Goal: Register for event/course

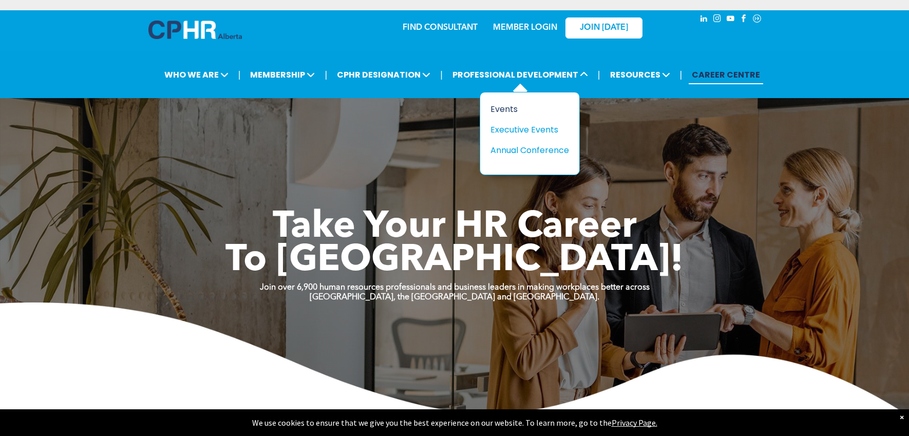
click at [506, 105] on div "Events" at bounding box center [525, 109] width 71 height 13
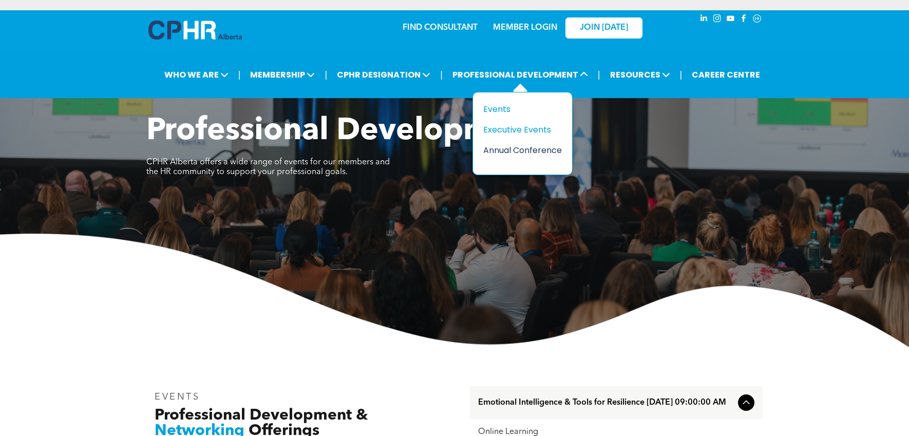
click at [524, 151] on div "Annual Conference" at bounding box center [518, 150] width 71 height 13
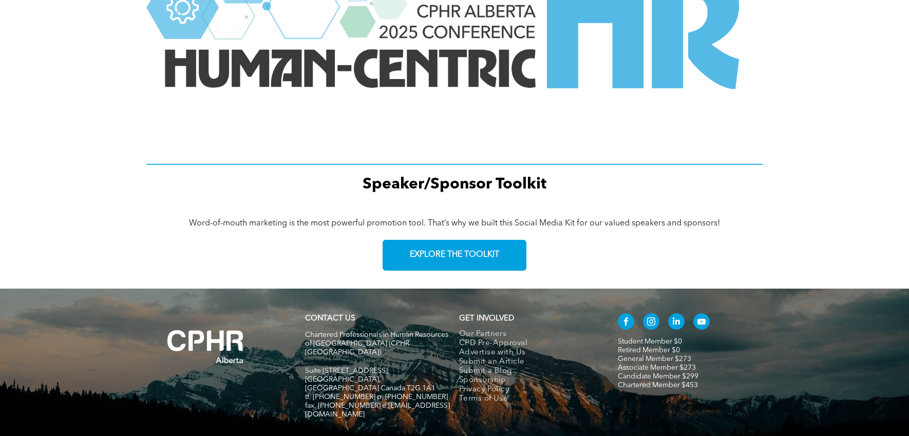
scroll to position [1431, 0]
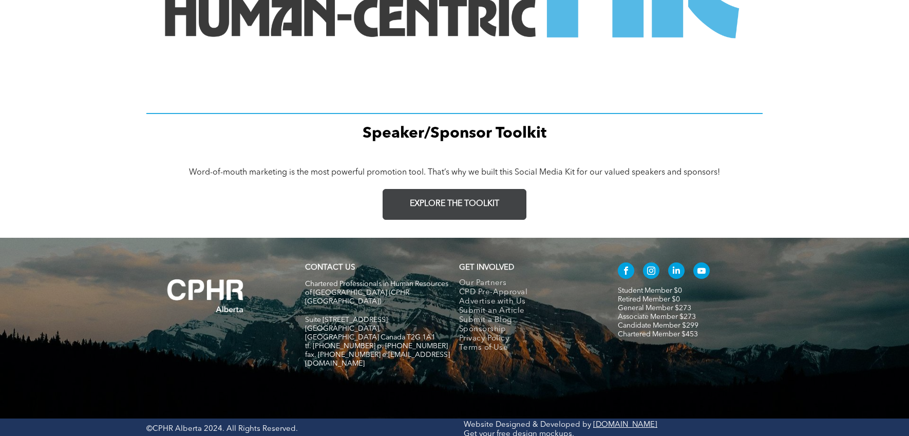
click at [473, 210] on link "EXPLORE THE TOOLKIT" at bounding box center [454, 204] width 144 height 31
